Goal: Information Seeking & Learning: Learn about a topic

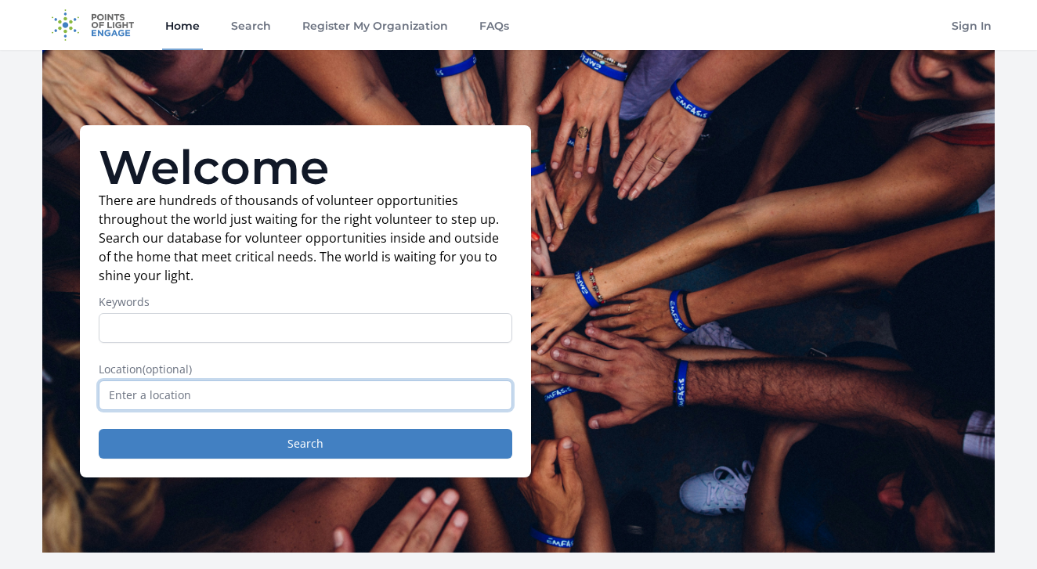
click at [182, 399] on input "text" at bounding box center [306, 396] width 414 height 30
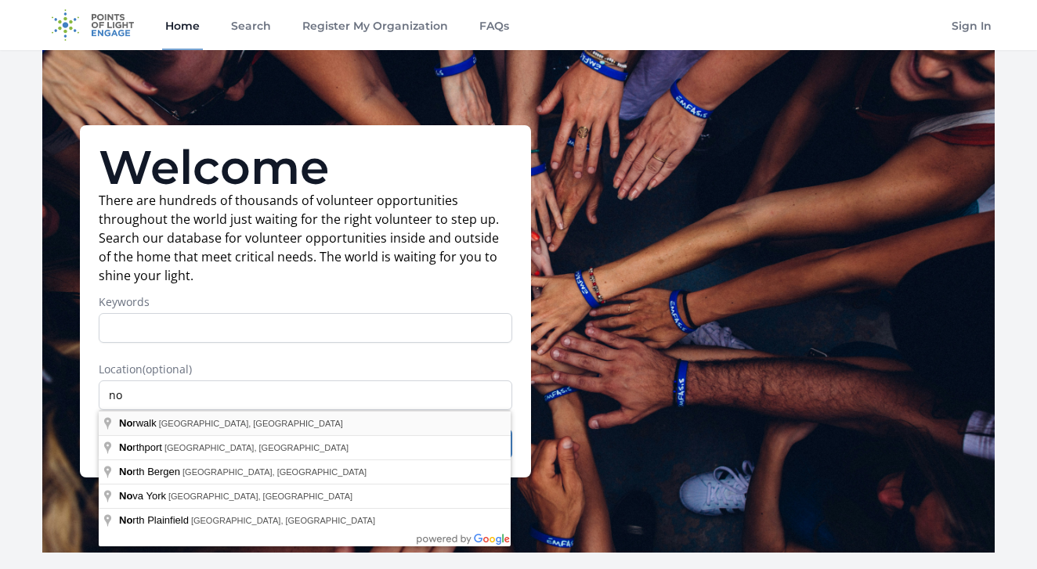
type input "Norwalk, CT, USA"
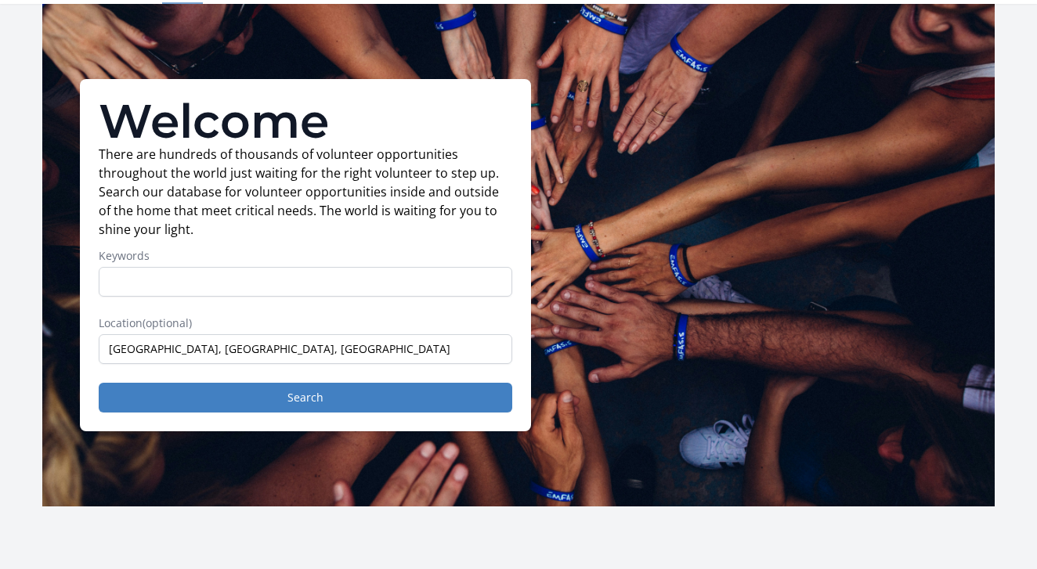
scroll to position [45, 0]
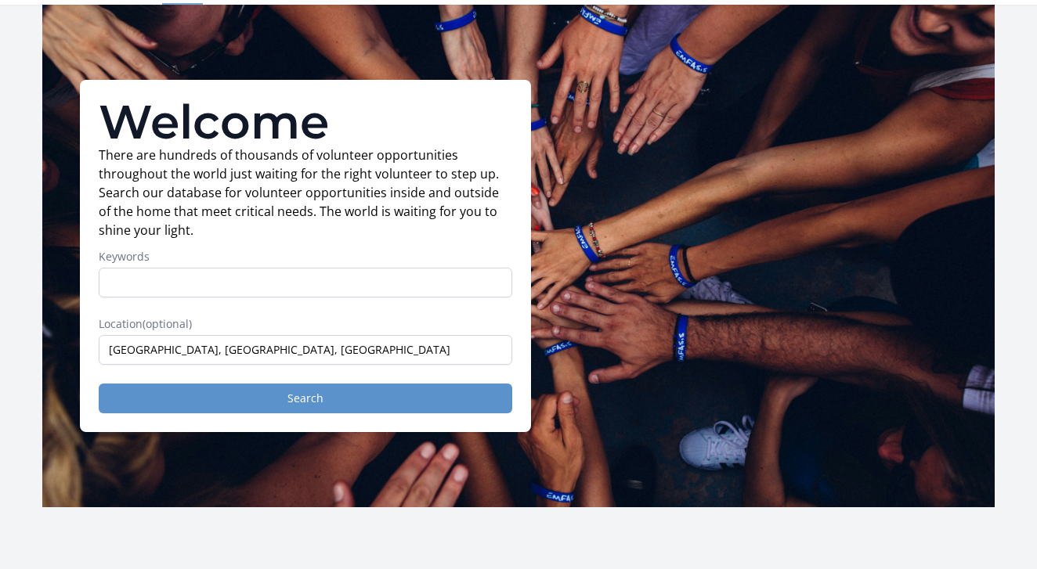
click at [294, 402] on button "Search" at bounding box center [306, 399] width 414 height 30
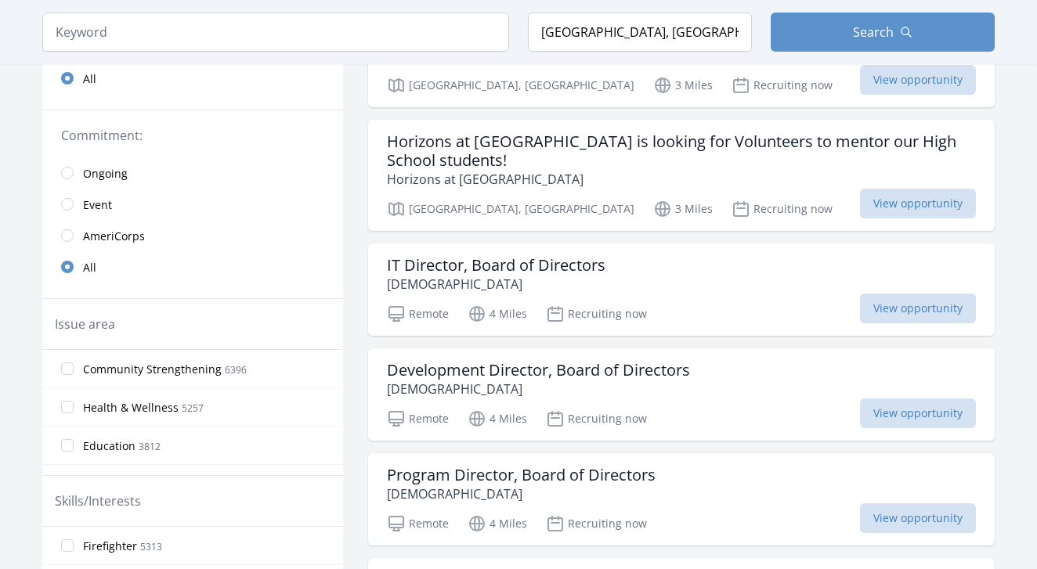
scroll to position [5, 0]
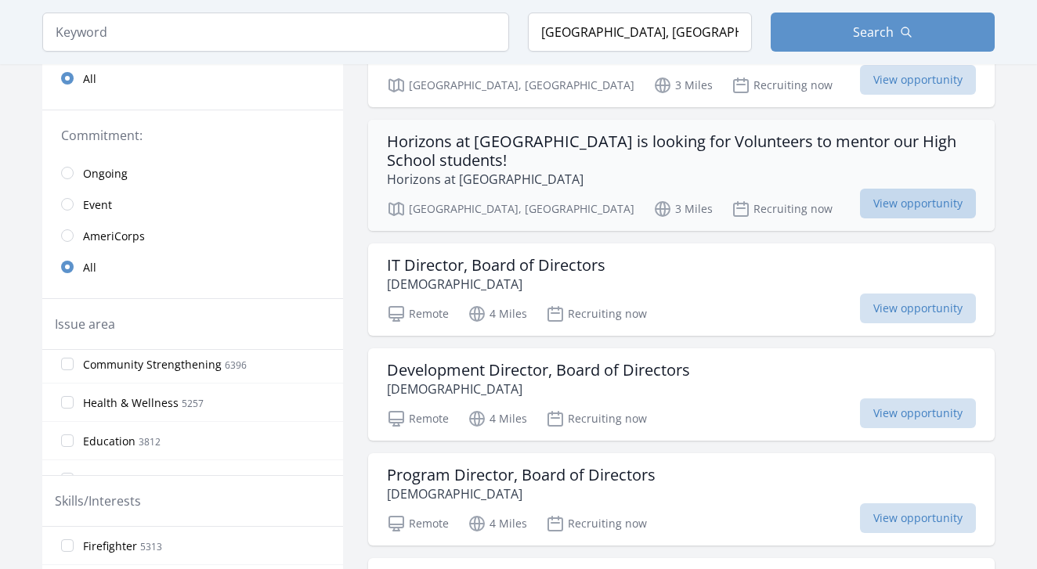
click at [923, 203] on span "View opportunity" at bounding box center [918, 204] width 116 height 30
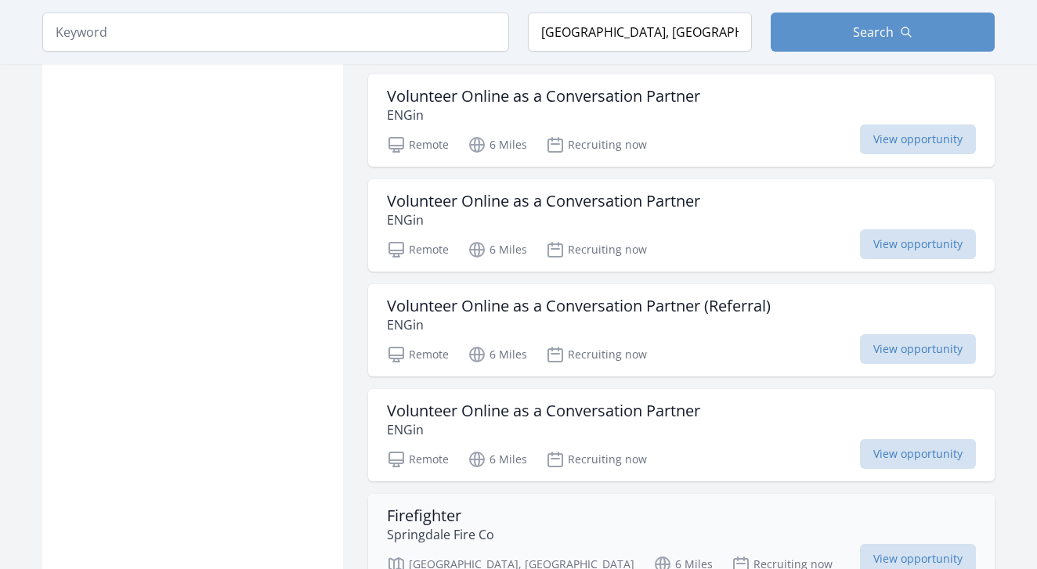
scroll to position [1747, 0]
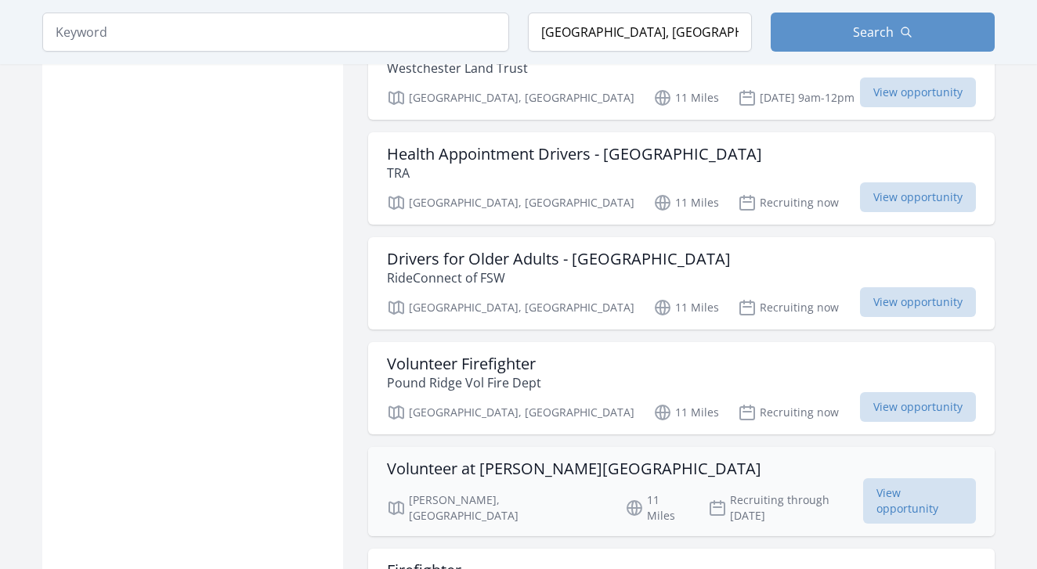
scroll to position [3820, 0]
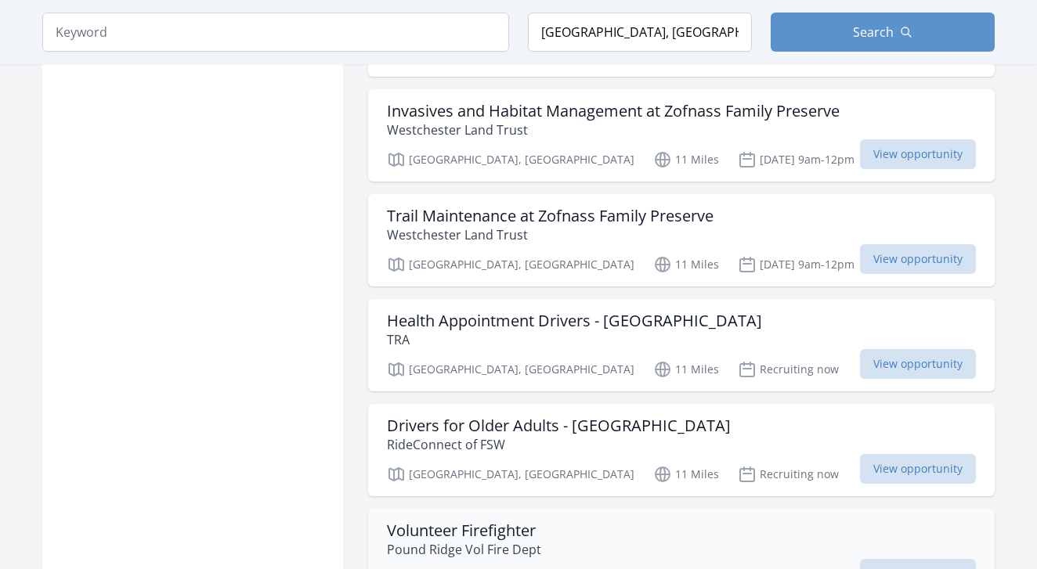
scroll to position [3658, 0]
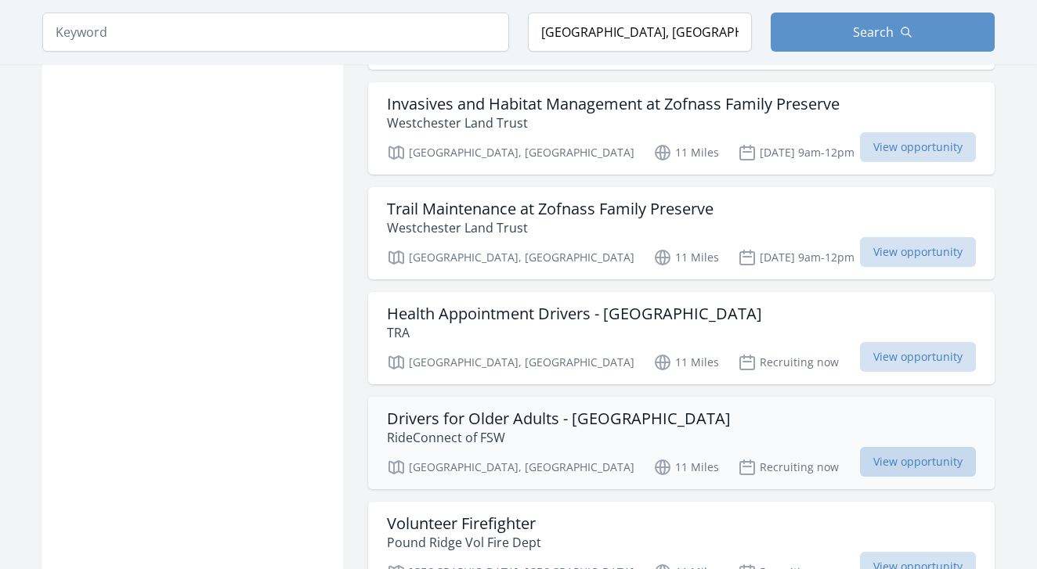
click at [936, 447] on span "View opportunity" at bounding box center [918, 462] width 116 height 30
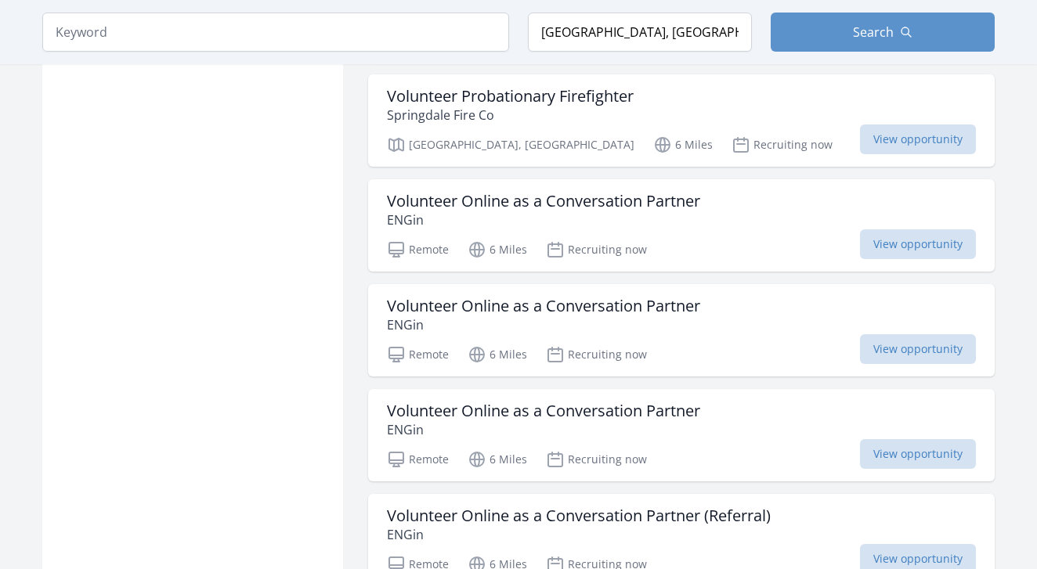
scroll to position [1531, 0]
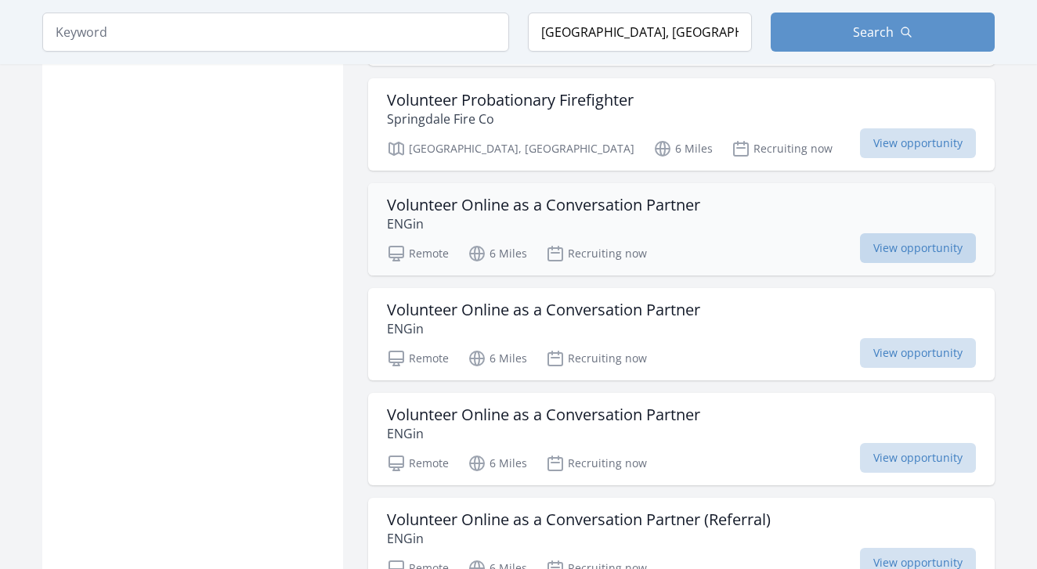
click at [942, 233] on span "View opportunity" at bounding box center [918, 248] width 116 height 30
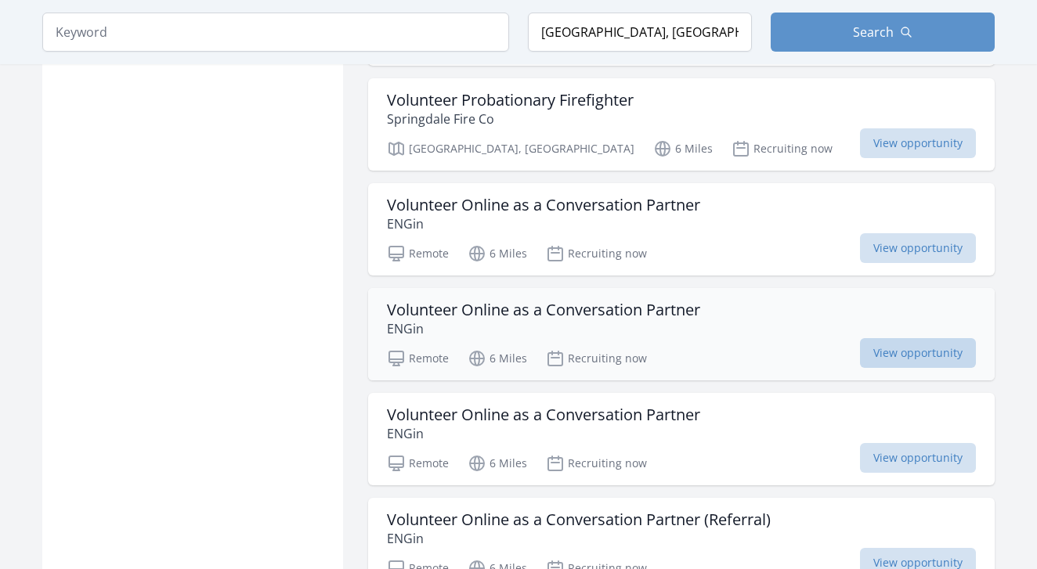
click at [939, 338] on span "View opportunity" at bounding box center [918, 353] width 116 height 30
click at [930, 443] on span "View opportunity" at bounding box center [918, 458] width 116 height 30
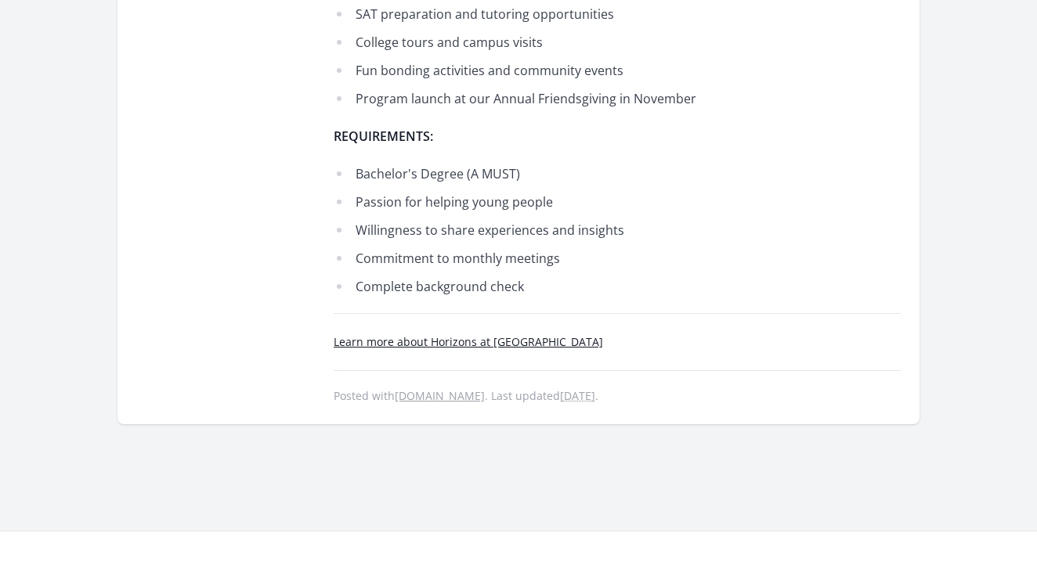
scroll to position [892, 0]
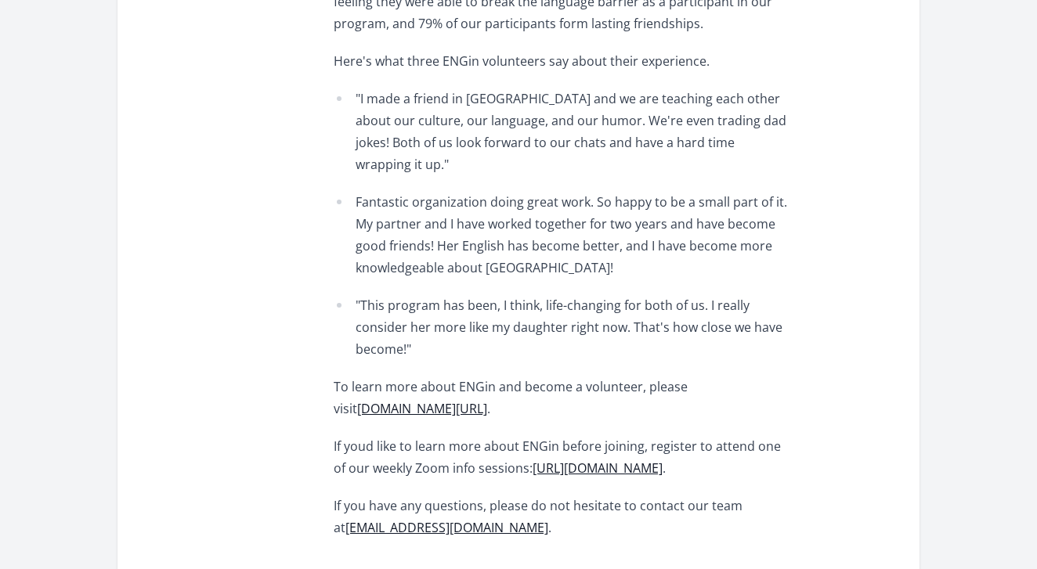
scroll to position [1064, 0]
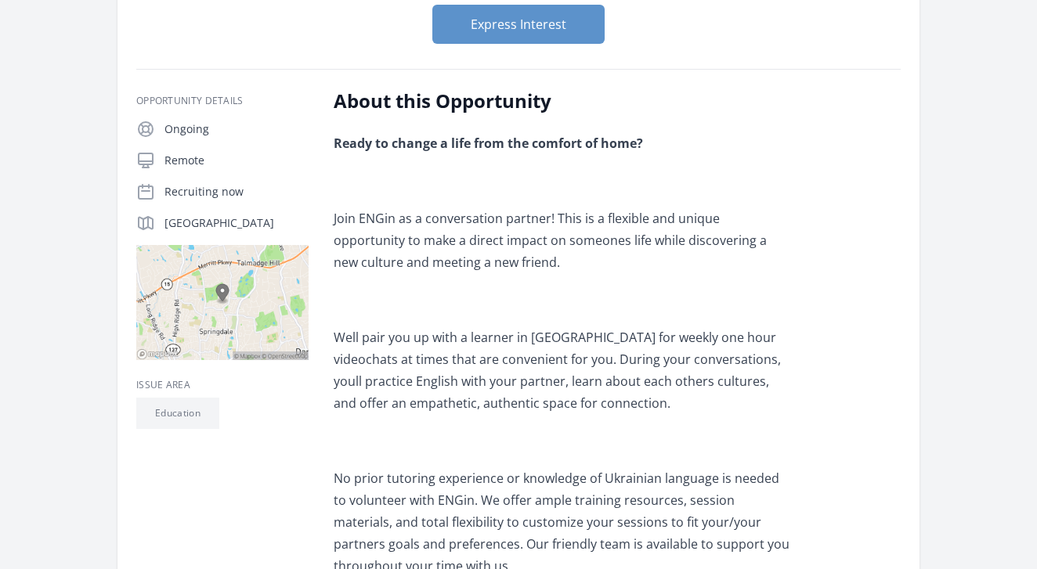
scroll to position [171, 0]
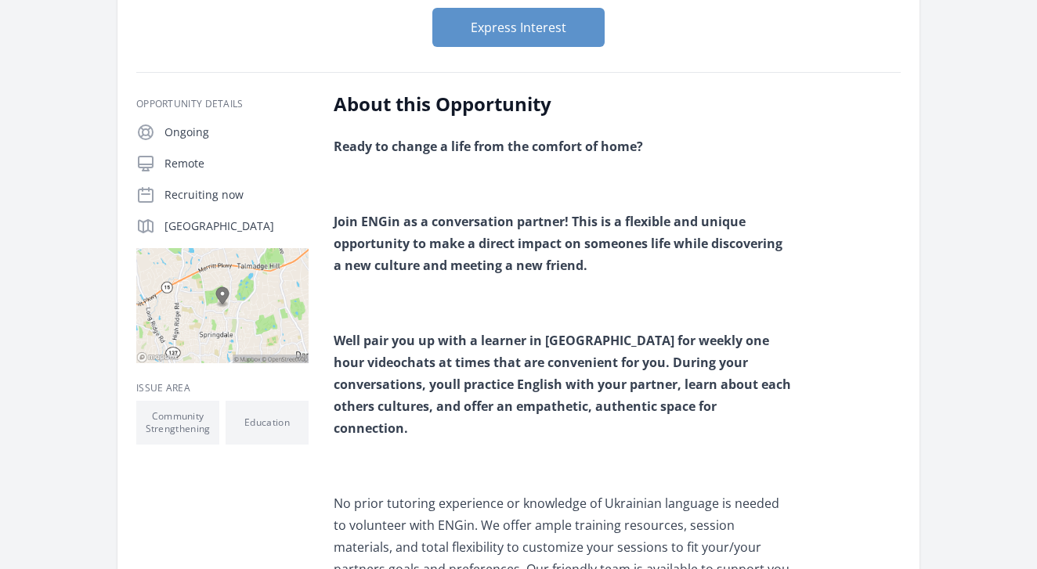
scroll to position [237, 0]
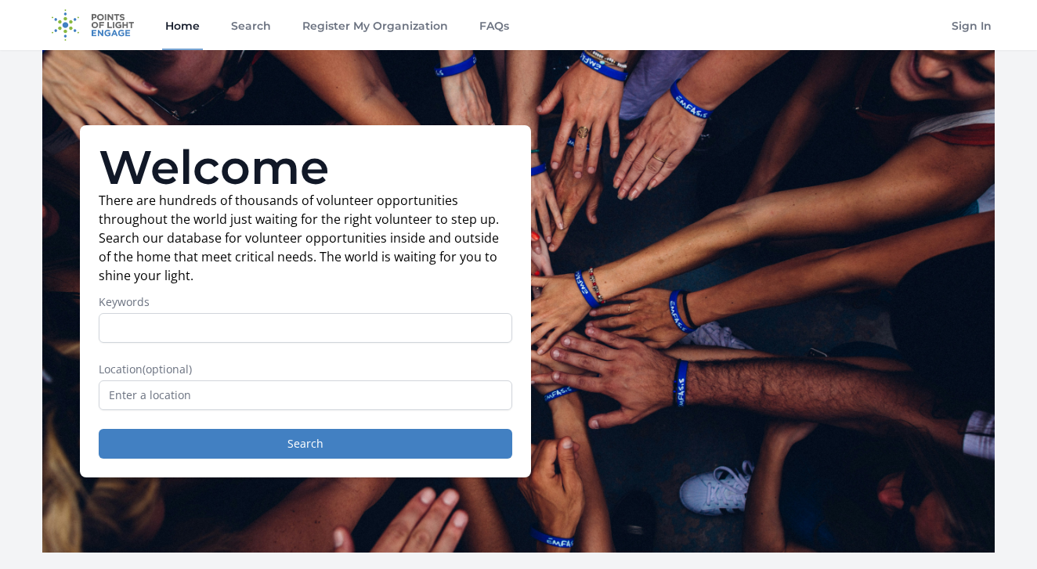
scroll to position [45, 0]
